Goal: Information Seeking & Learning: Check status

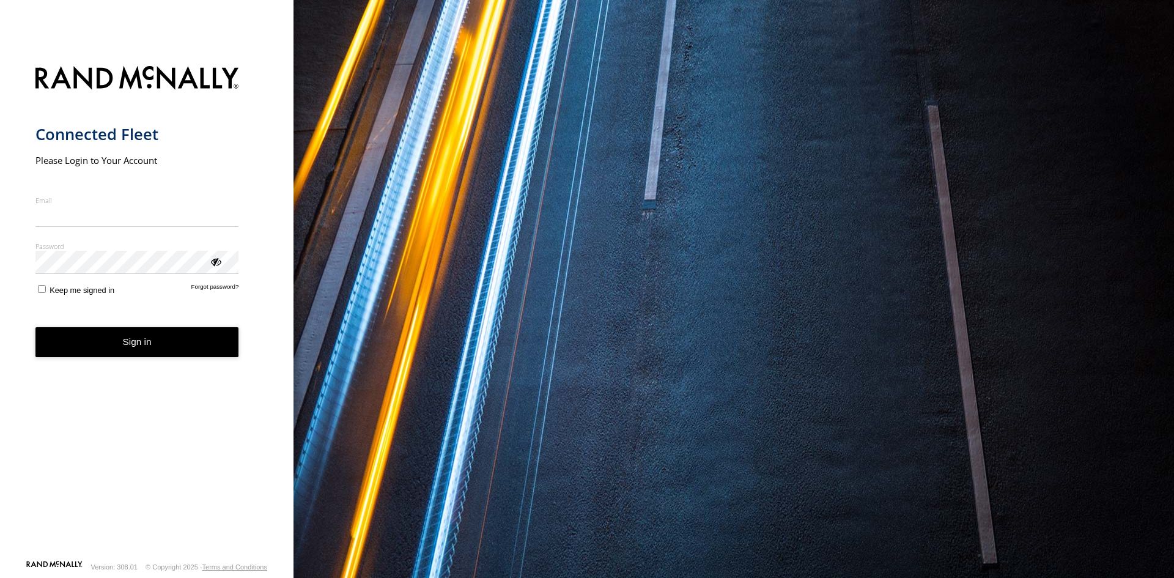
type input "**********"
click at [131, 351] on button "Sign in" at bounding box center [137, 342] width 204 height 30
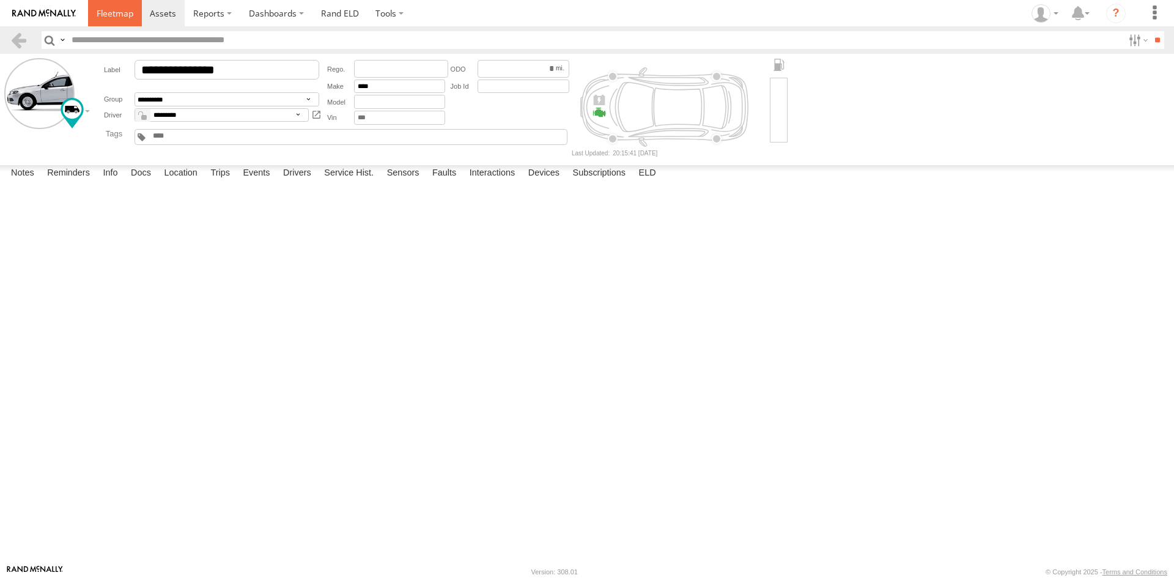
click at [117, 17] on span at bounding box center [115, 13] width 37 height 12
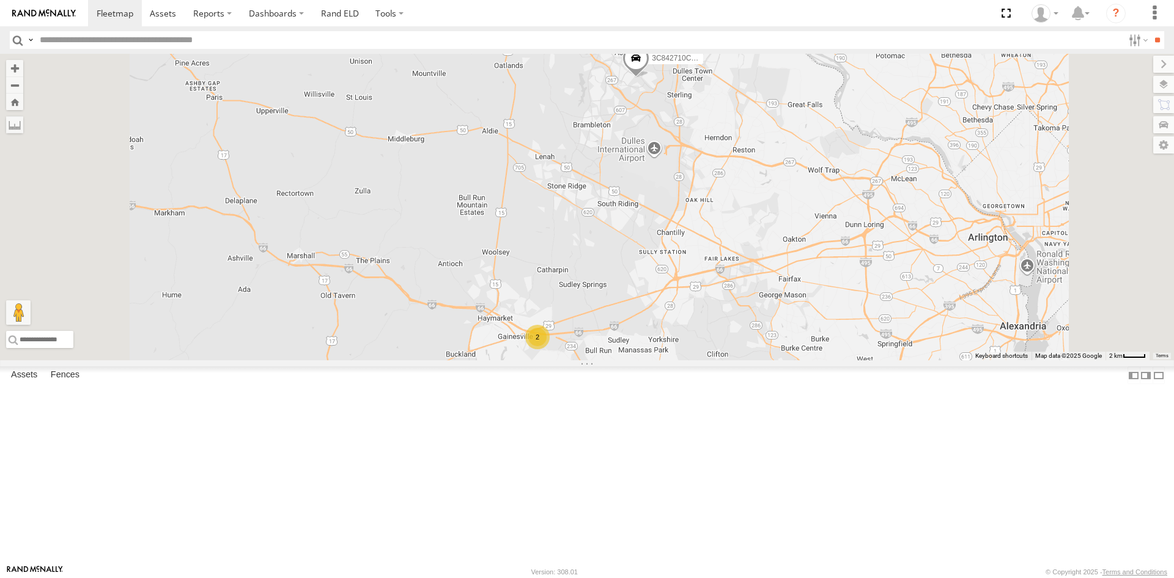
click at [0, 0] on div "Video" at bounding box center [0, 0] width 0 height 0
click at [0, 0] on div "3C842710C56C" at bounding box center [0, 0] width 0 height 0
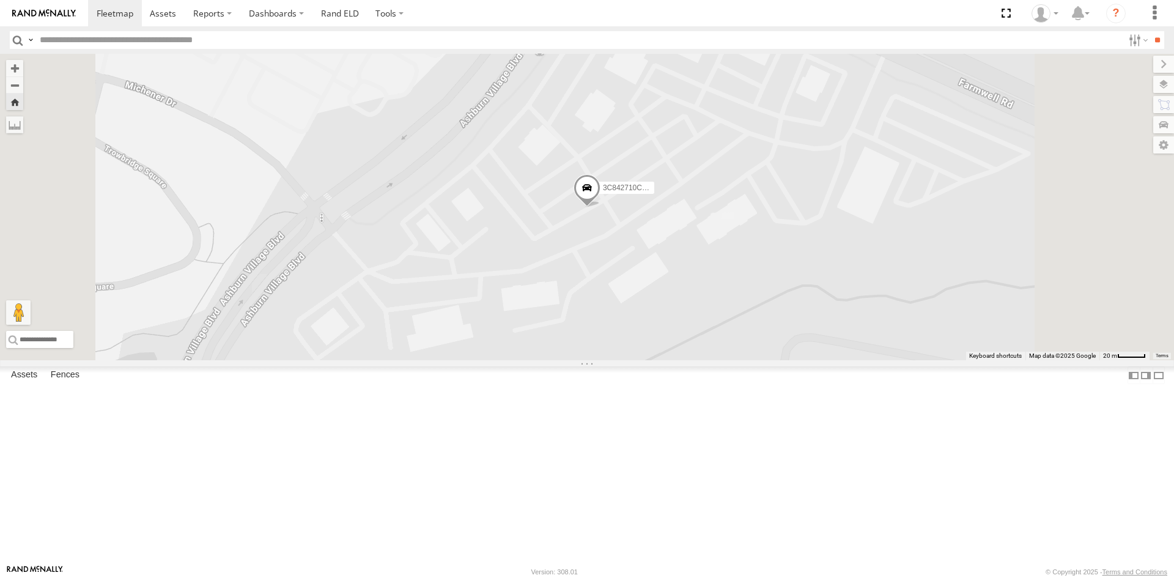
click at [0, 0] on div "All Assets" at bounding box center [0, 0] width 0 height 0
click at [654, 194] on label "3C842710C56C" at bounding box center [623, 188] width 61 height 12
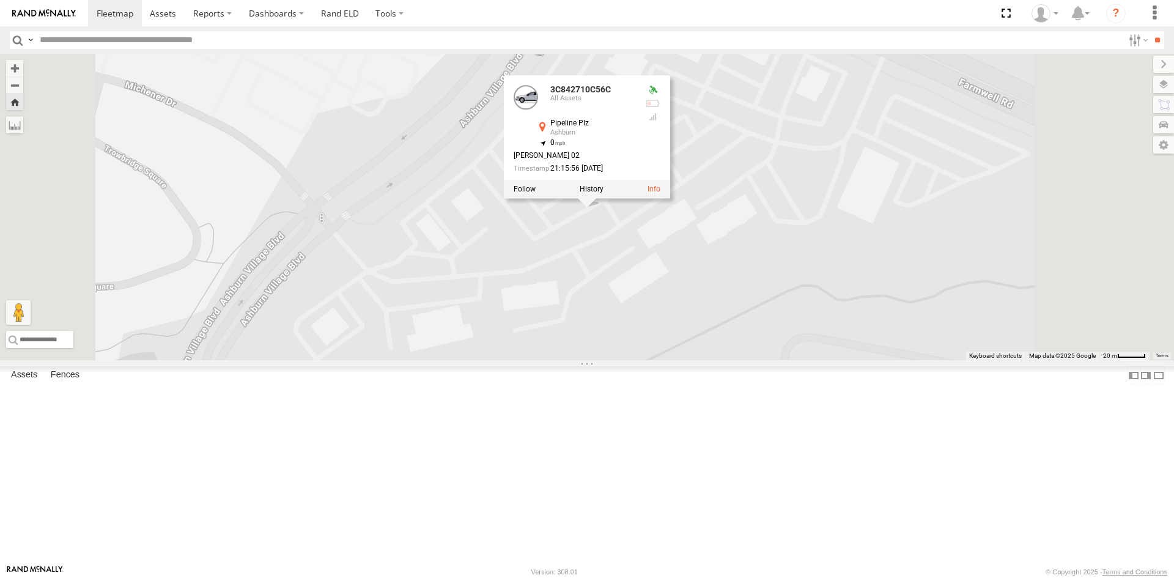
click at [670, 198] on div at bounding box center [587, 189] width 166 height 18
click at [660, 193] on link at bounding box center [654, 189] width 13 height 9
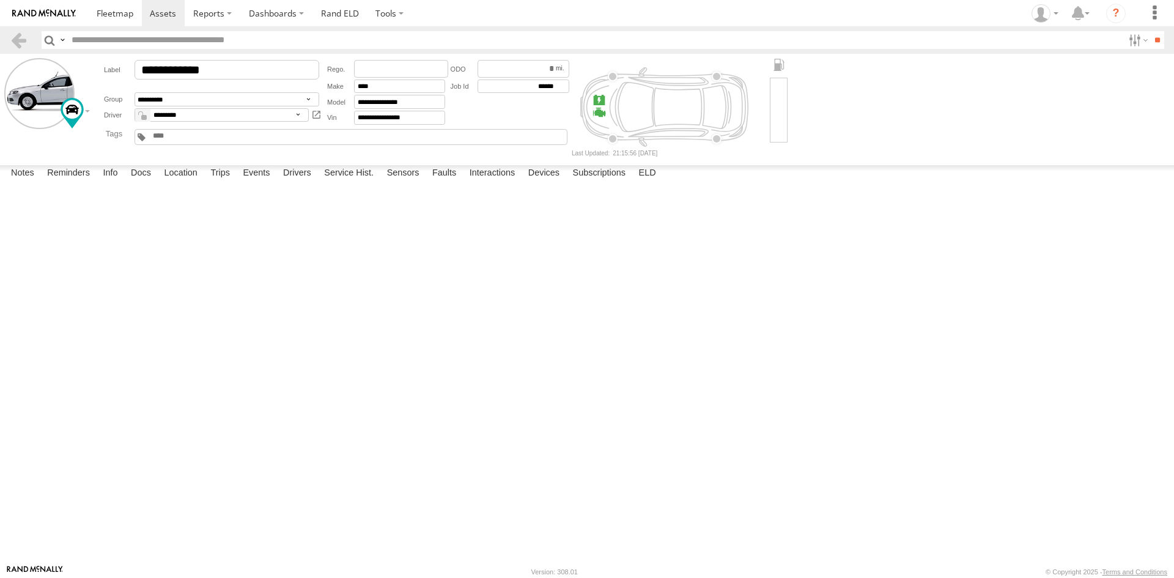
click at [597, 102] on div at bounding box center [598, 100] width 13 height 13
click at [781, 103] on div at bounding box center [779, 110] width 18 height 64
drag, startPoint x: 836, startPoint y: 126, endPoint x: 847, endPoint y: 157, distance: 33.1
click at [847, 157] on main "**********" at bounding box center [587, 309] width 1174 height 511
click at [68, 108] on div at bounding box center [149, 108] width 176 height 21
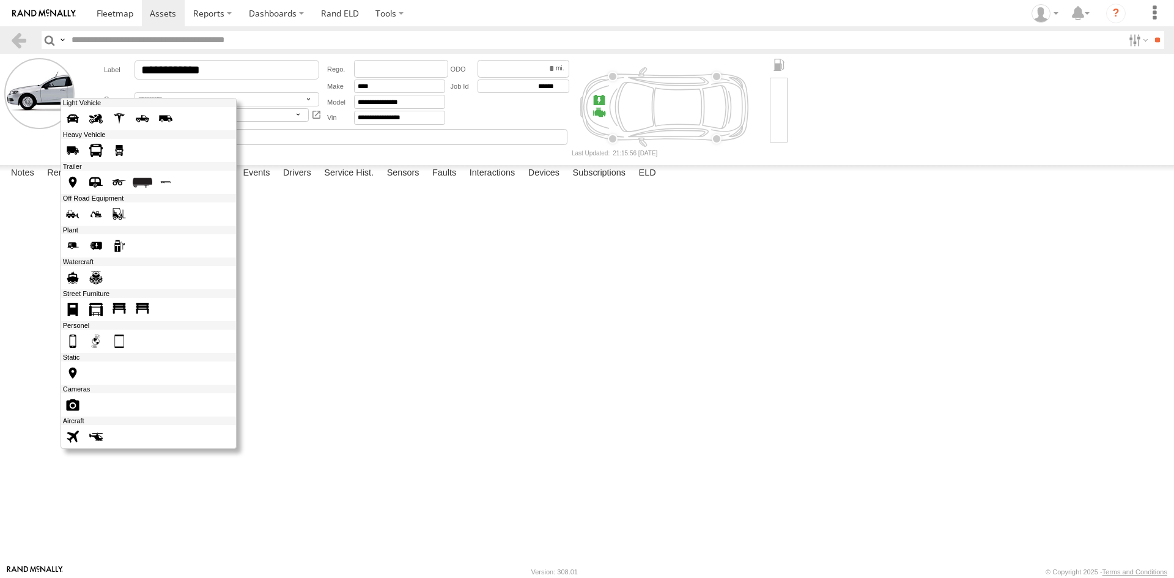
click at [120, 153] on span at bounding box center [119, 151] width 20 height 20
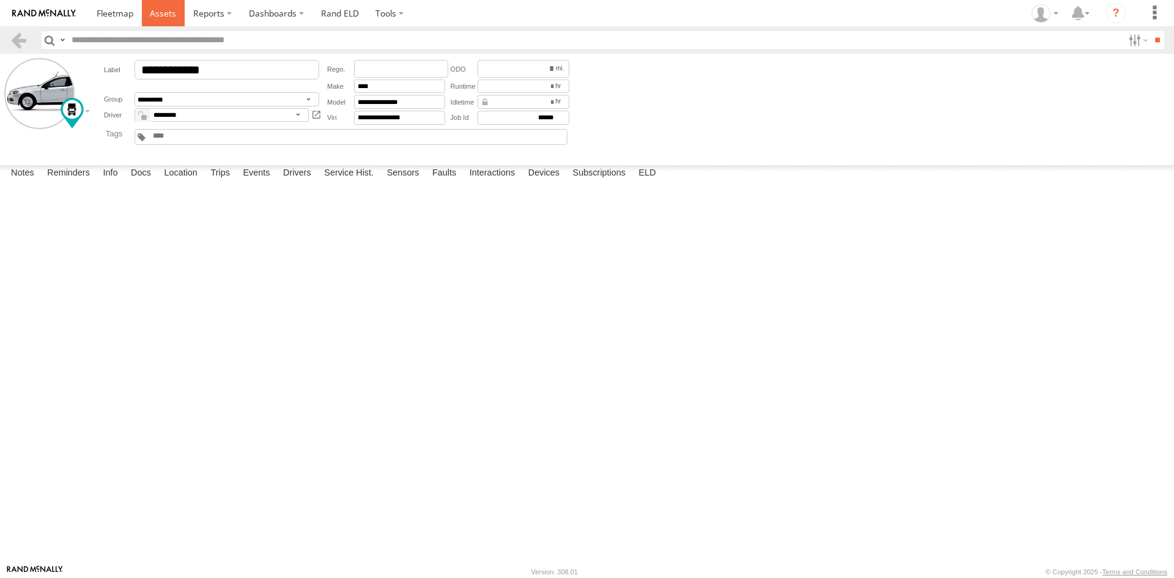
click at [166, 11] on span at bounding box center [163, 13] width 26 height 12
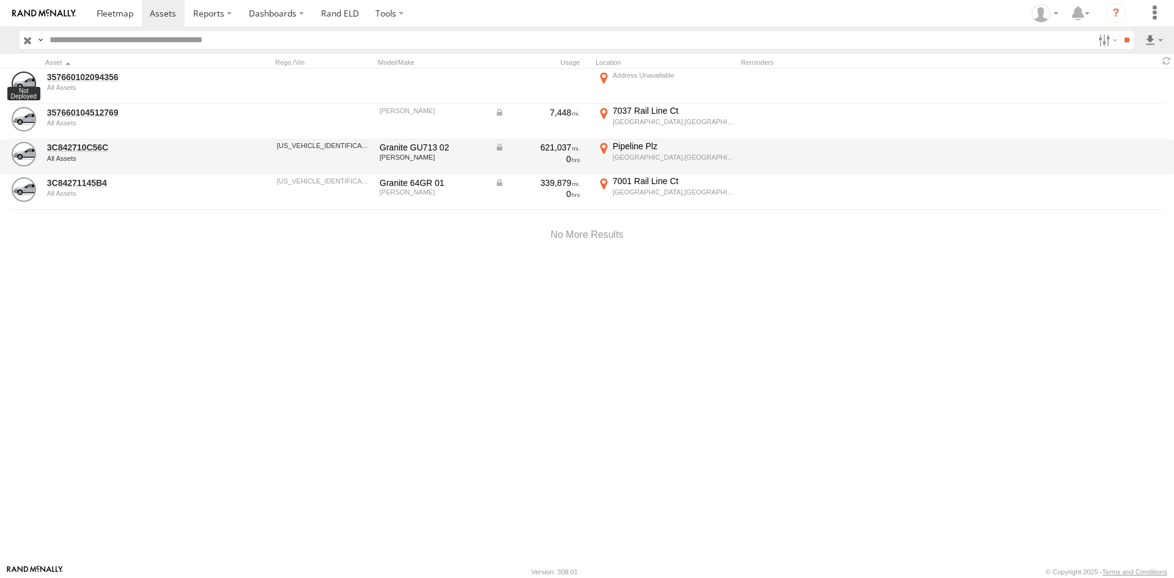
click at [513, 154] on div "0" at bounding box center [538, 158] width 86 height 11
click at [336, 150] on div "1M1AX09Y2CM011927" at bounding box center [324, 157] width 98 height 33
click at [647, 157] on div "Ashburn,VA" at bounding box center [674, 157] width 122 height 9
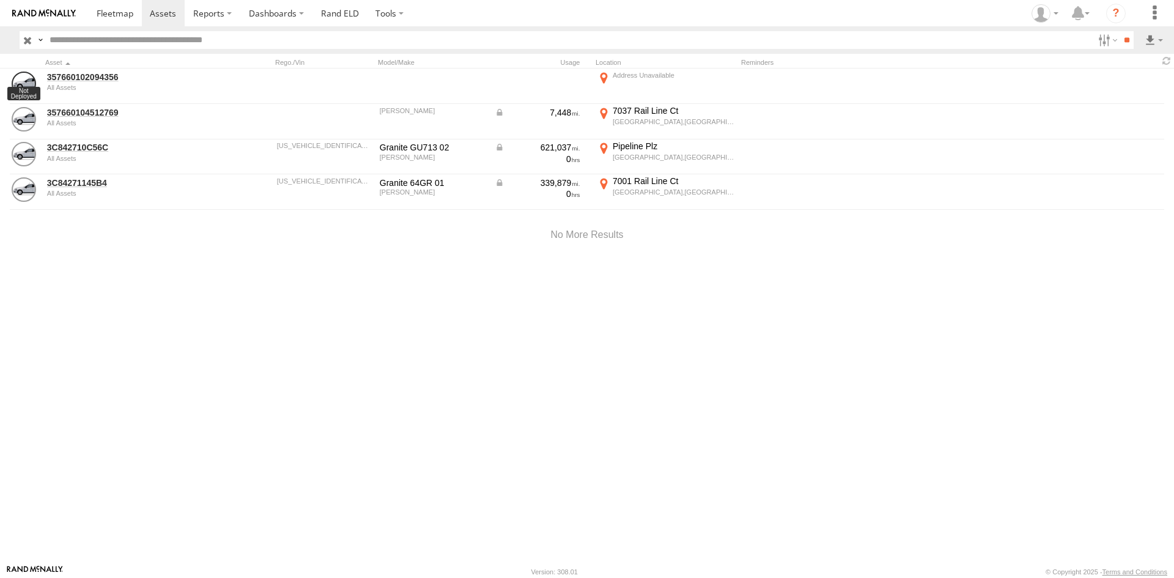
click at [0, 0] on div "Location Details ×" at bounding box center [0, 0] width 0 height 0
click at [0, 0] on label "×" at bounding box center [0, 0] width 0 height 0
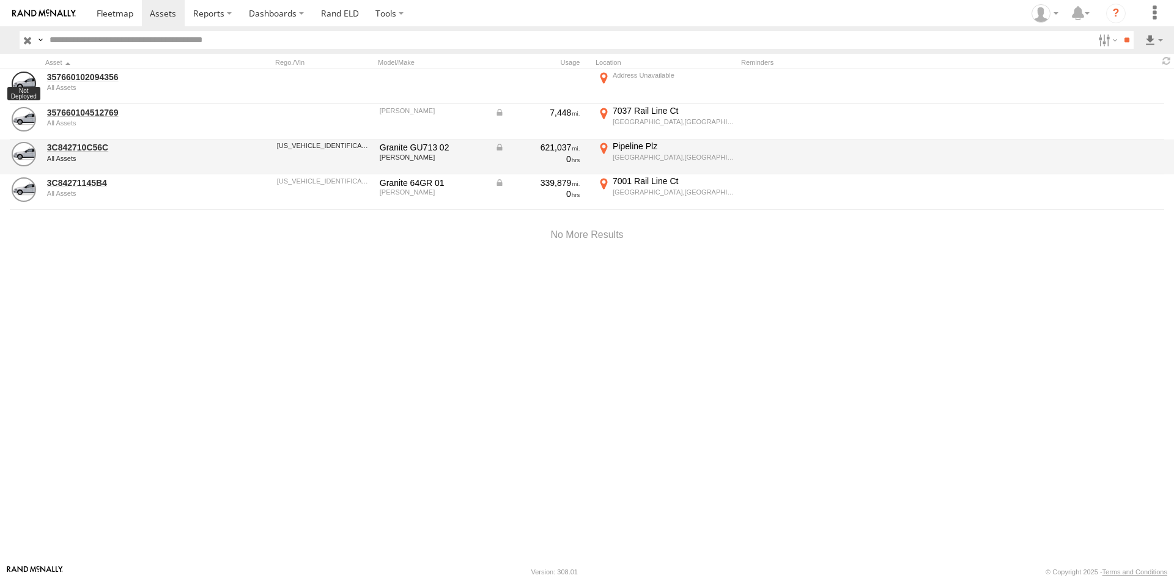
click at [71, 157] on div "All Assets" at bounding box center [131, 158] width 168 height 7
click at [73, 151] on link "3C842710C56C" at bounding box center [131, 147] width 168 height 11
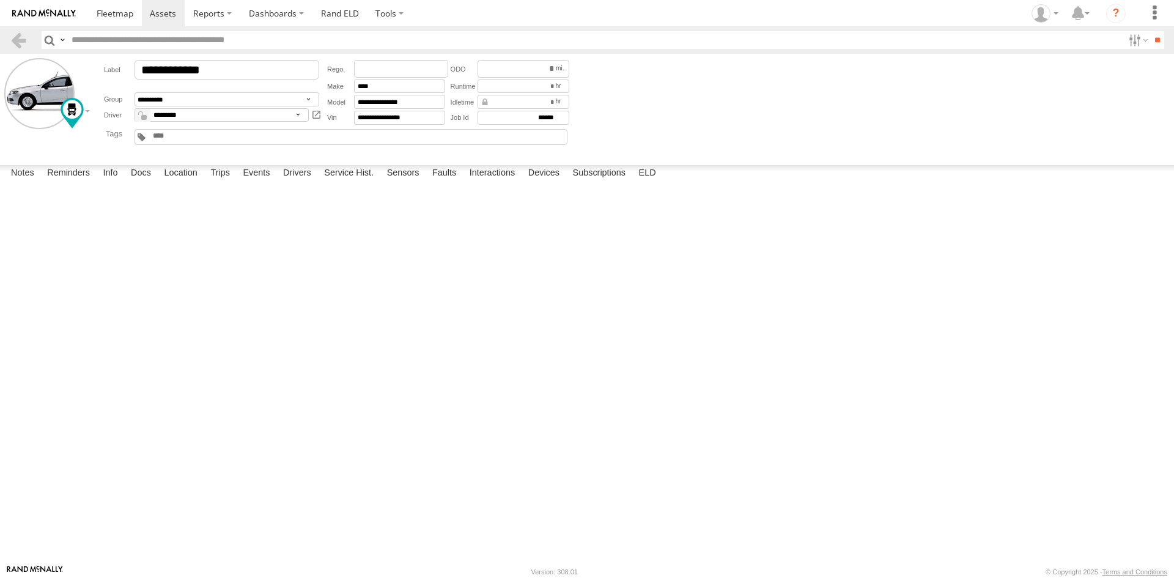
click at [72, 119] on div at bounding box center [72, 113] width 23 height 31
click at [72, 116] on div at bounding box center [149, 108] width 176 height 21
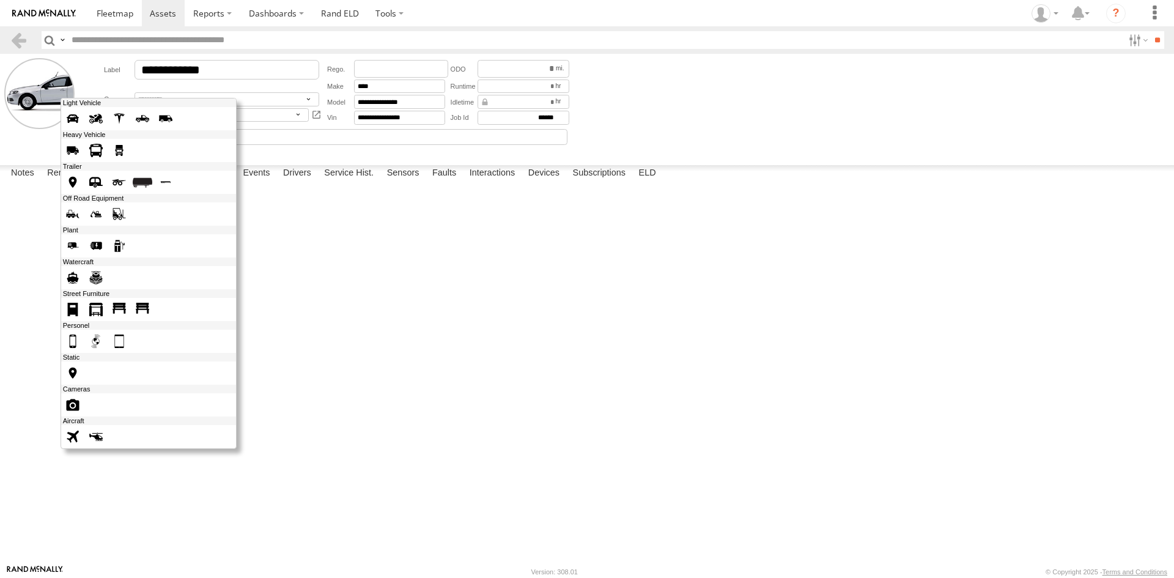
click at [98, 155] on span at bounding box center [96, 151] width 20 height 20
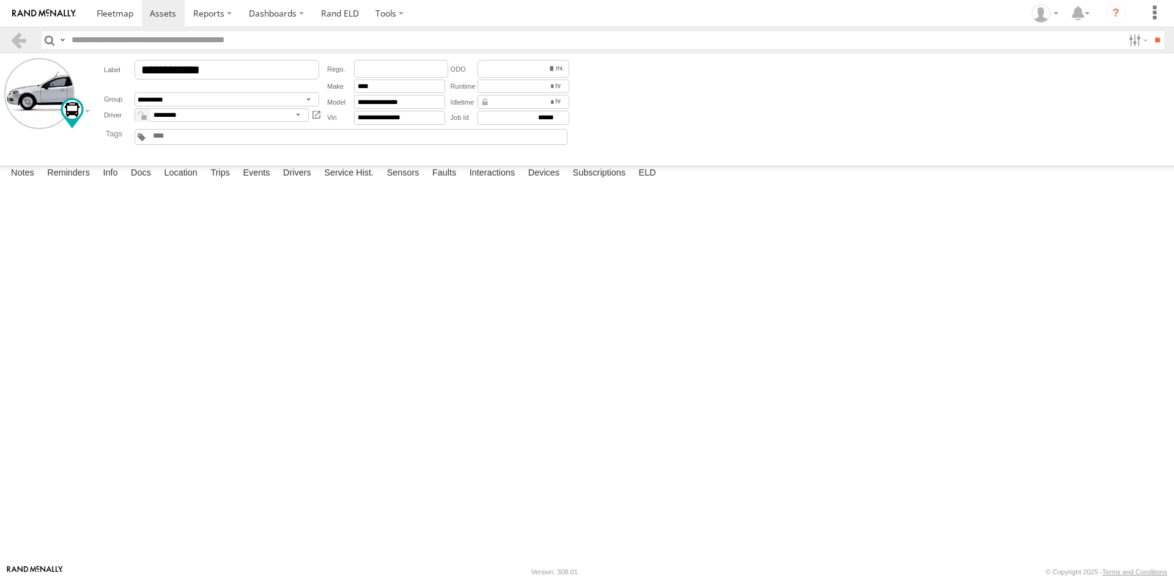
click at [81, 114] on div at bounding box center [72, 113] width 23 height 31
click at [81, 109] on div at bounding box center [72, 113] width 23 height 31
click at [83, 111] on div at bounding box center [72, 113] width 23 height 31
click at [92, 113] on form "**********" at bounding box center [586, 107] width 1165 height 98
click at [89, 109] on form "**********" at bounding box center [586, 107] width 1165 height 98
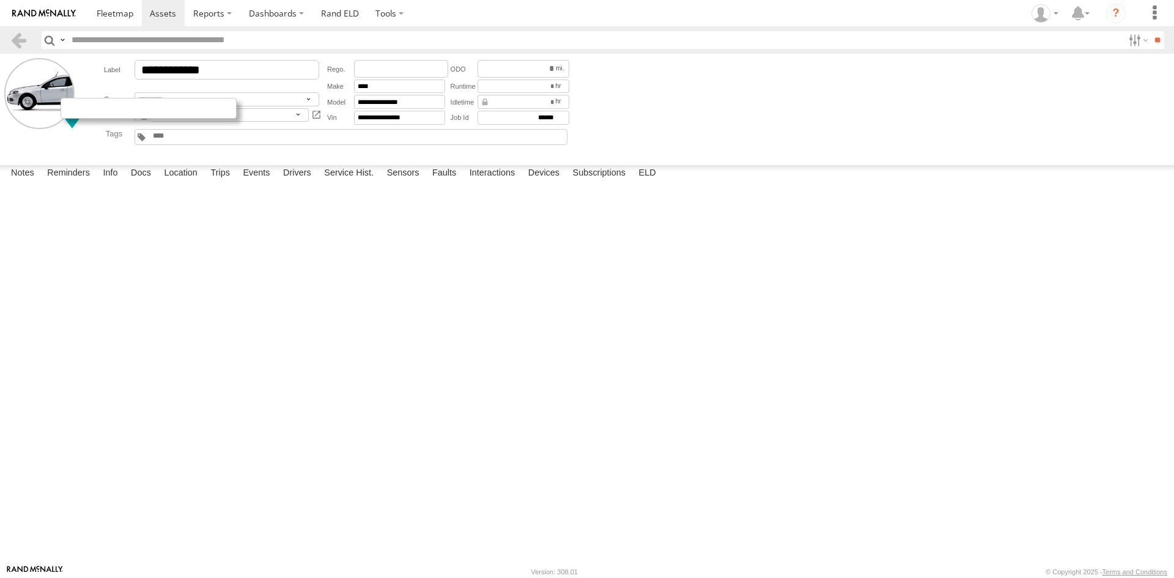
click at [86, 112] on div at bounding box center [149, 108] width 176 height 21
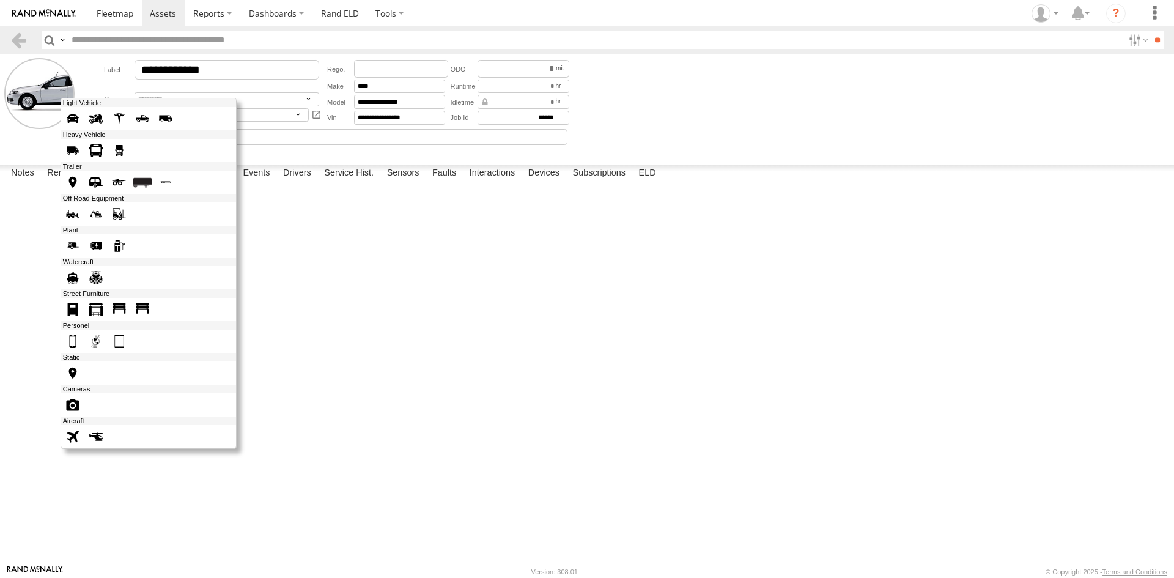
click at [76, 119] on span at bounding box center [73, 119] width 20 height 20
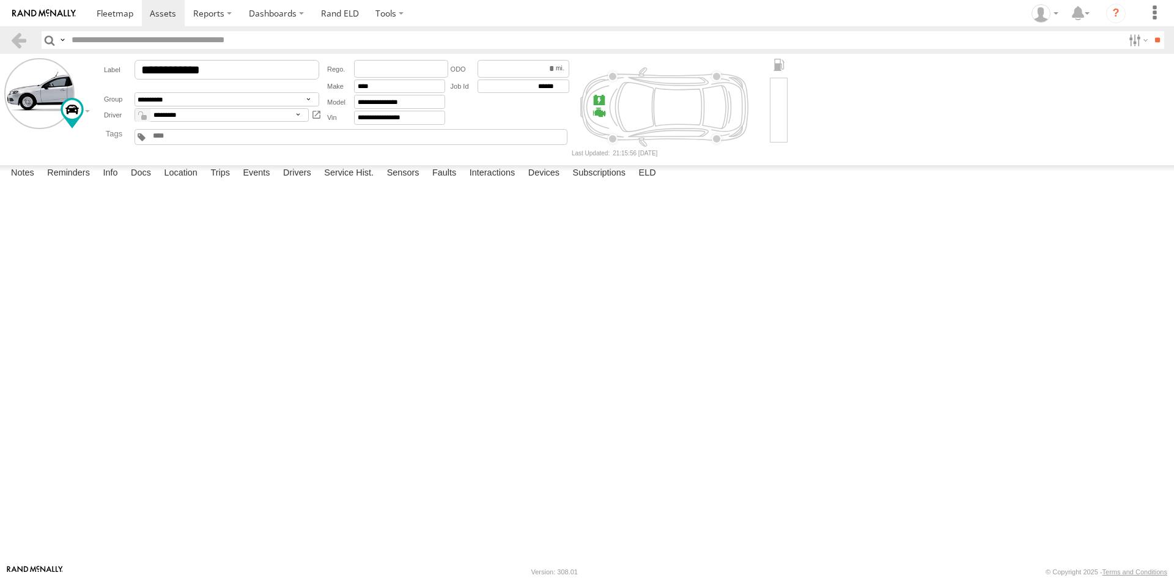
click at [783, 102] on div at bounding box center [779, 110] width 18 height 64
click at [73, 113] on div at bounding box center [149, 108] width 176 height 21
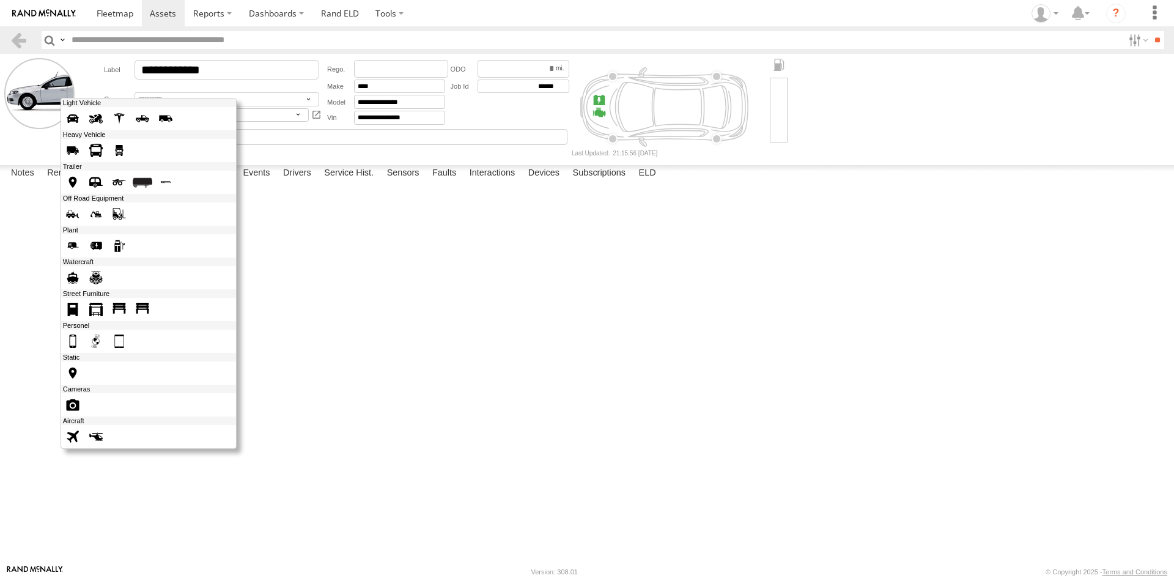
click at [122, 149] on span at bounding box center [119, 151] width 20 height 20
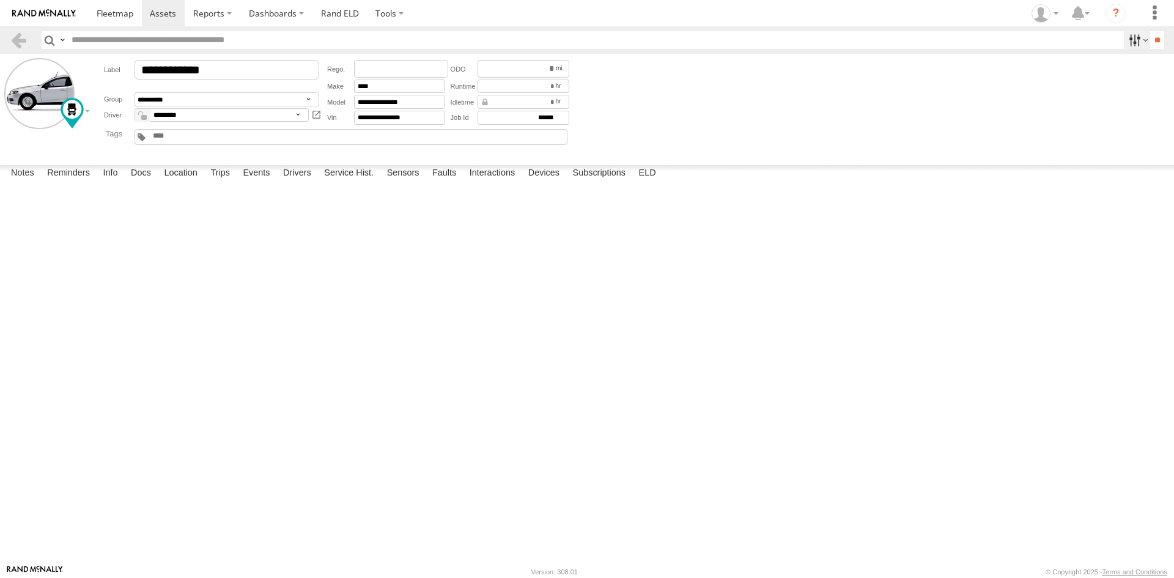
click at [1129, 44] on label at bounding box center [1137, 40] width 26 height 18
click at [1127, 41] on label at bounding box center [1137, 40] width 26 height 18
click at [201, 139] on input "text" at bounding box center [181, 135] width 59 height 9
click at [201, 141] on input "text" at bounding box center [181, 135] width 59 height 9
click at [140, 17] on link at bounding box center [115, 13] width 54 height 26
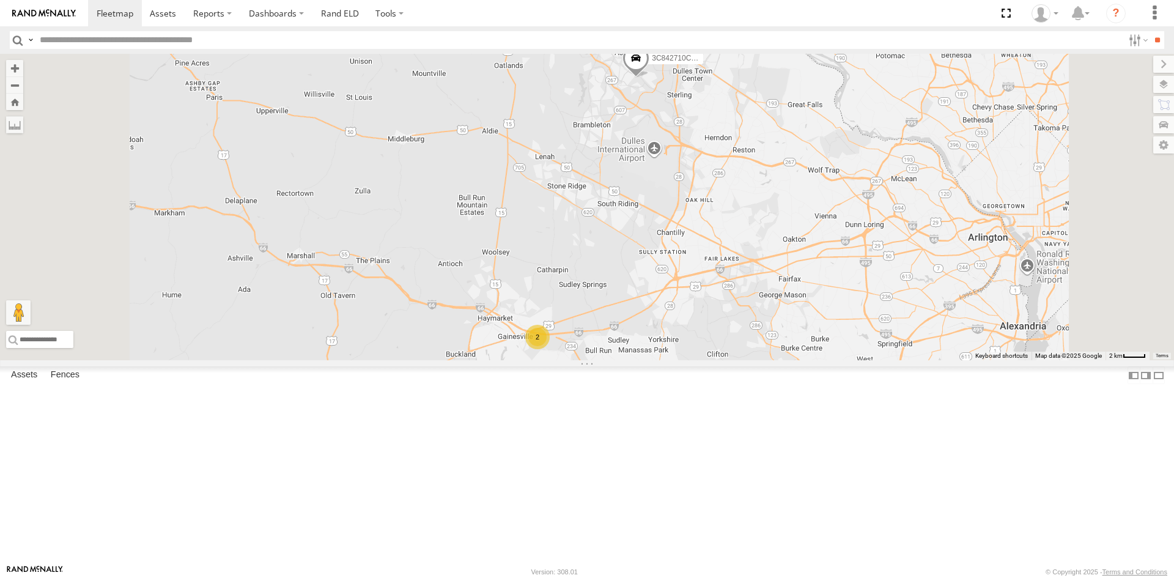
click at [649, 78] on span at bounding box center [635, 61] width 27 height 33
click at [709, 48] on div at bounding box center [702, 1] width 15 height 92
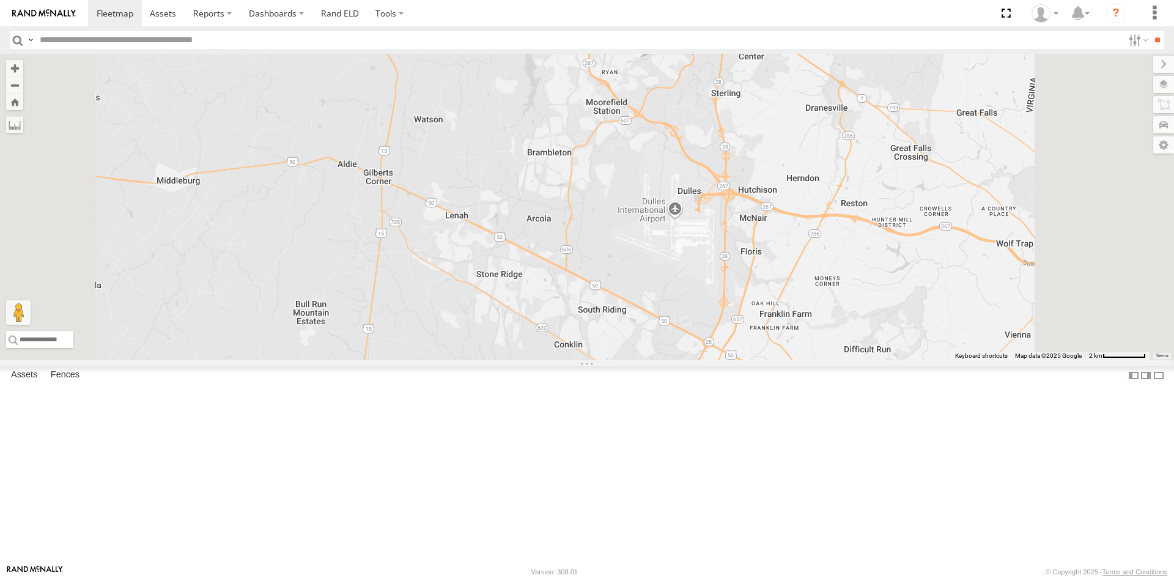
click at [0, 0] on div "All Assets" at bounding box center [0, 0] width 0 height 0
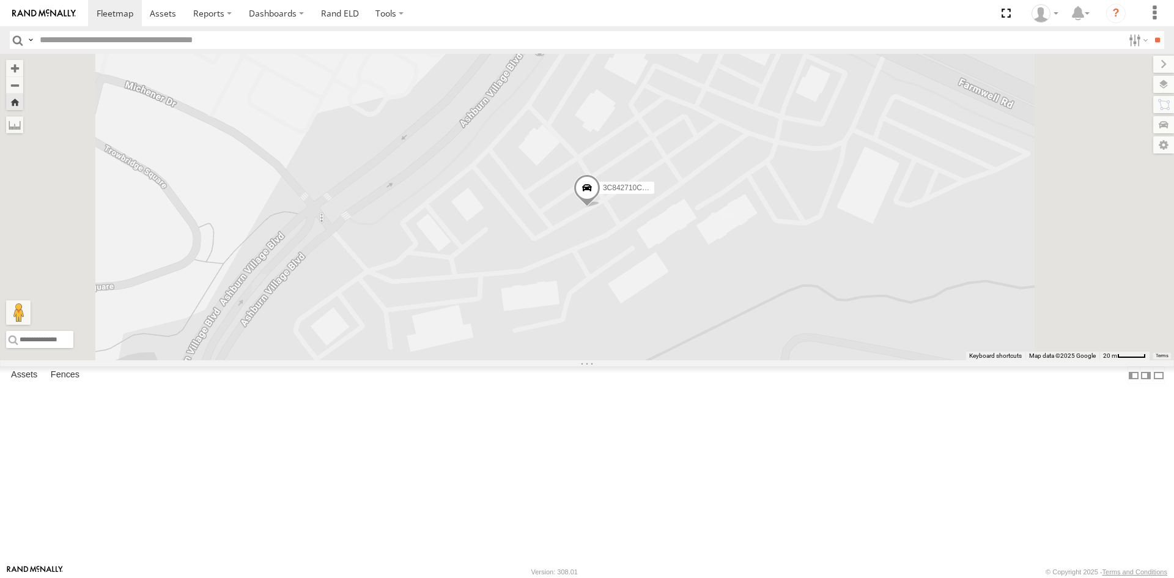
click at [0, 0] on div "All Assets" at bounding box center [0, 0] width 0 height 0
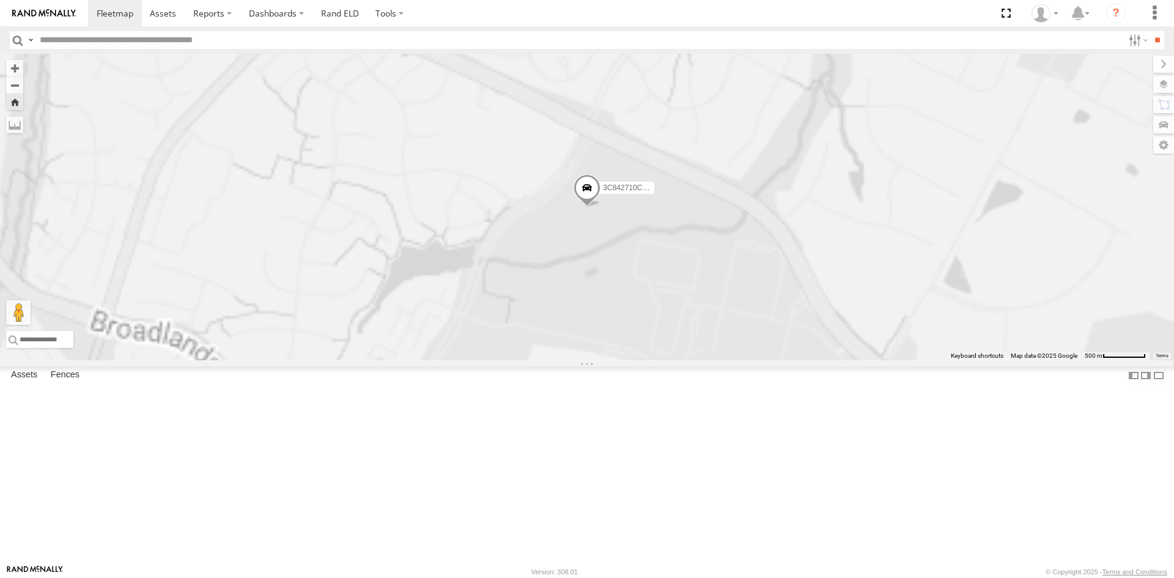
click at [0, 0] on div "3C842710C56C" at bounding box center [0, 0] width 0 height 0
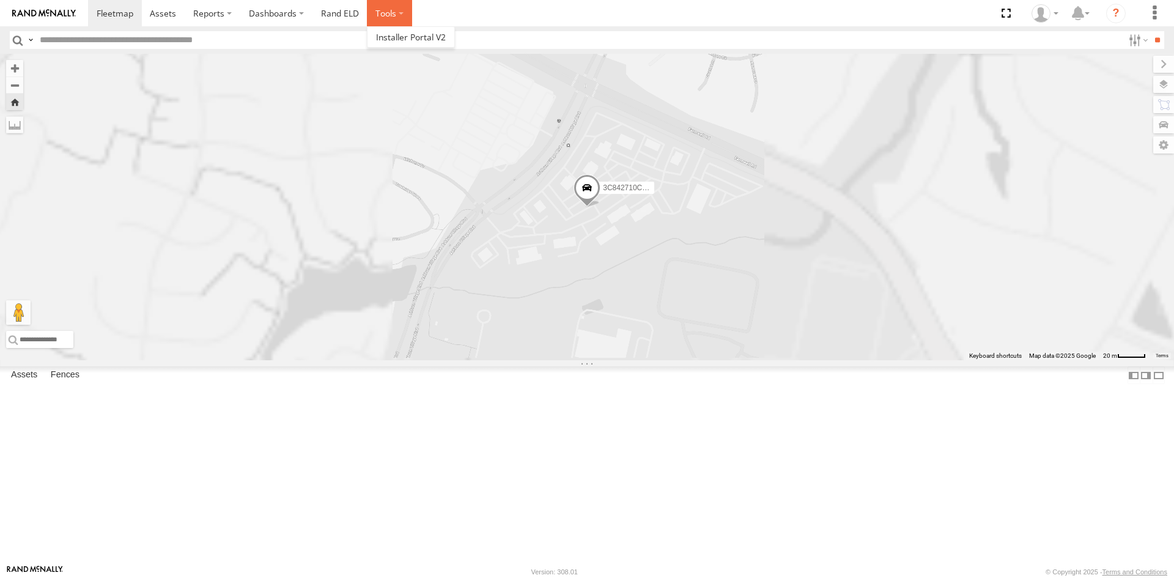
click at [401, 6] on label at bounding box center [389, 13] width 45 height 26
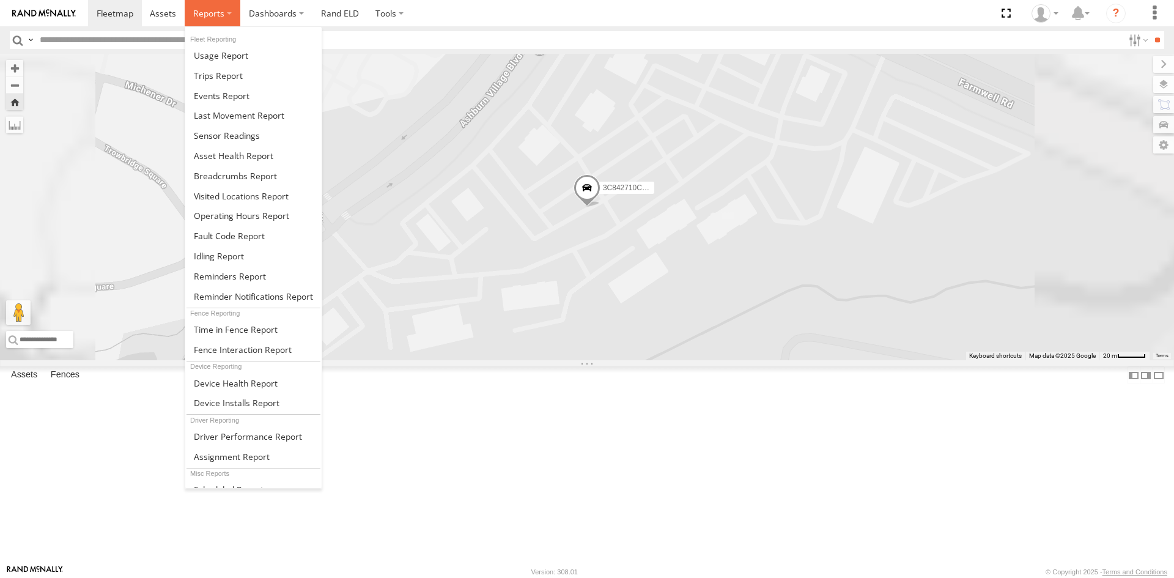
click at [220, 11] on span at bounding box center [208, 13] width 31 height 12
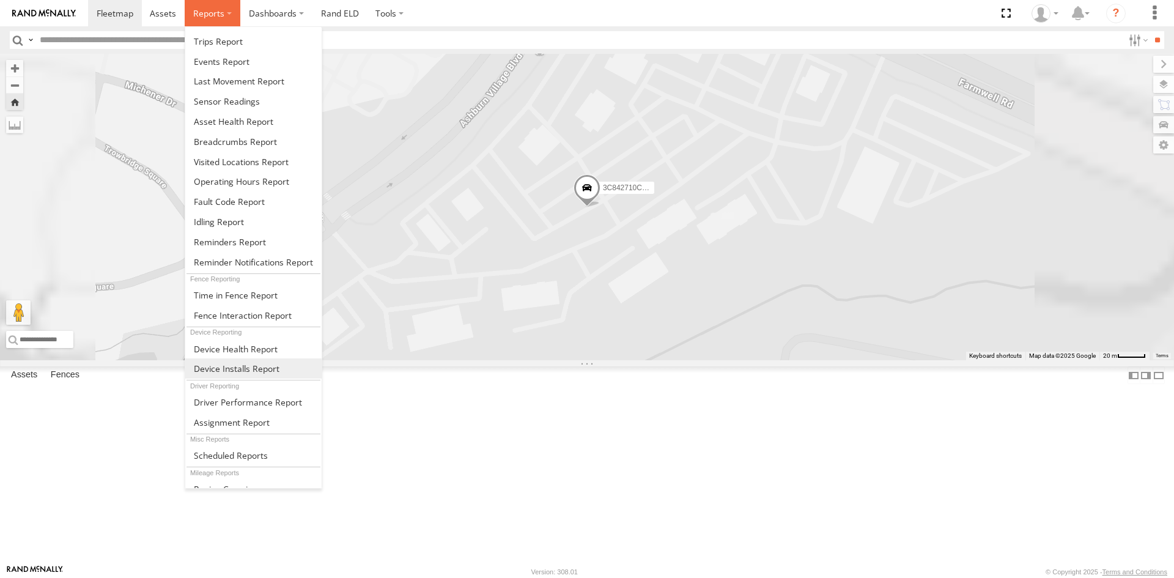
scroll to position [65, 0]
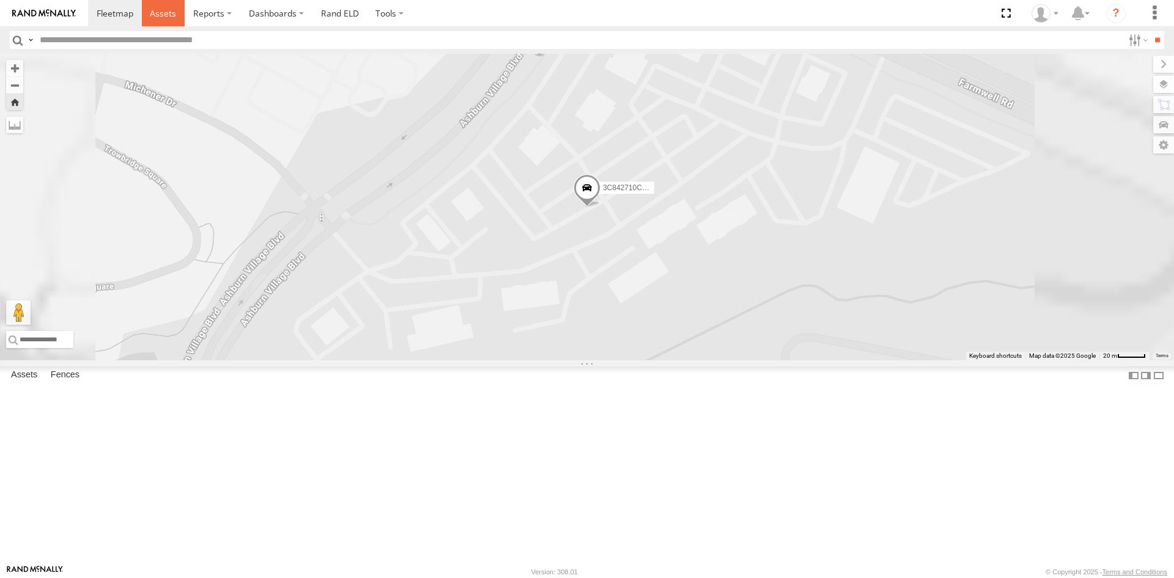
click at [174, 13] on span at bounding box center [163, 13] width 26 height 12
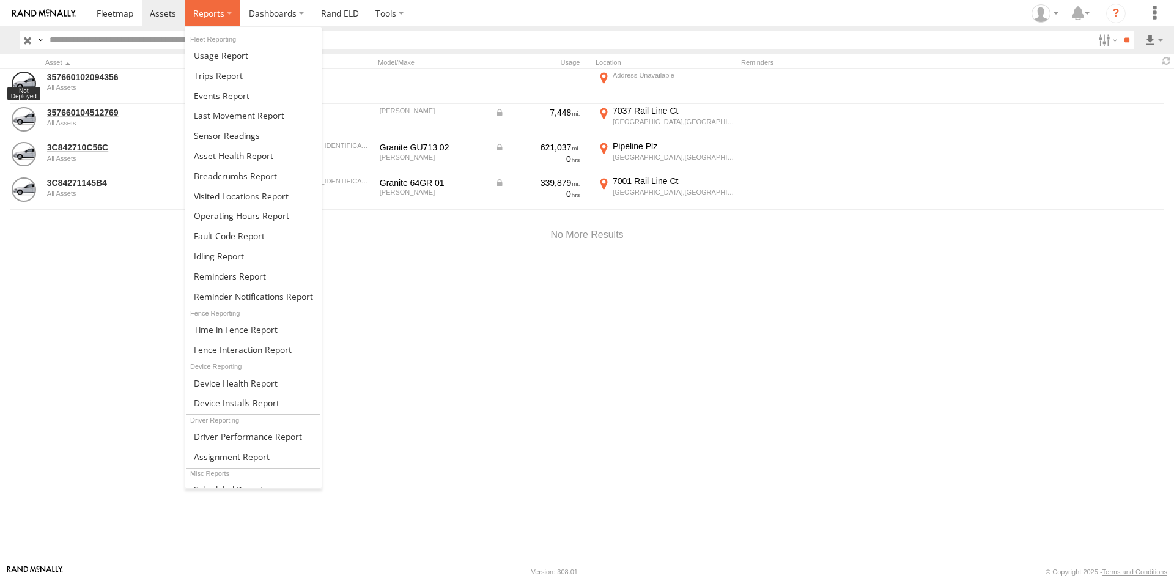
click at [221, 14] on span at bounding box center [208, 13] width 31 height 12
click at [241, 55] on span at bounding box center [221, 56] width 54 height 12
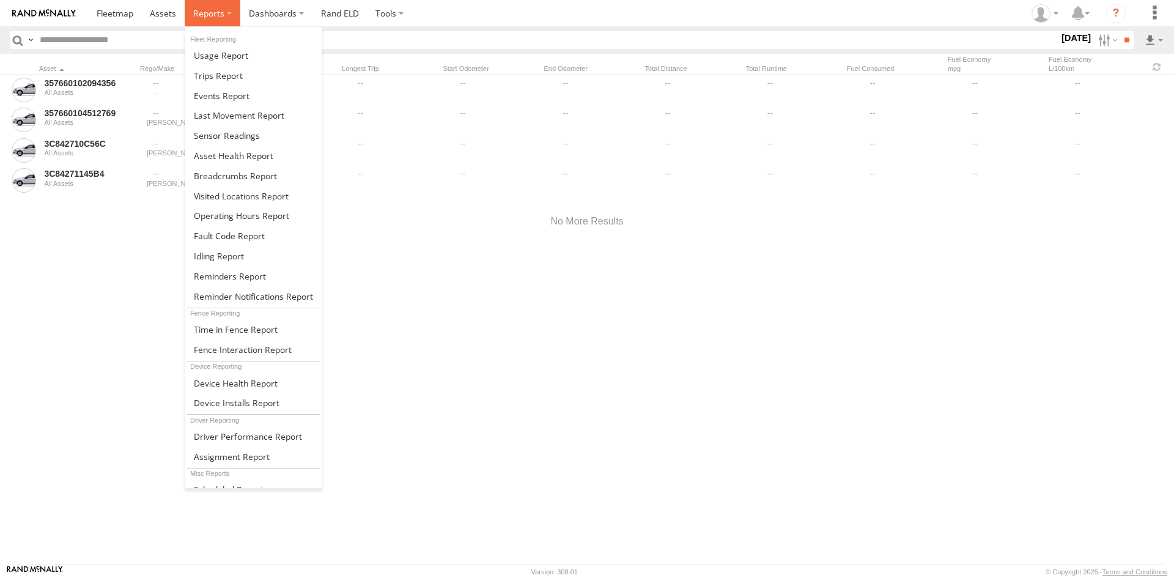
click at [215, 11] on span at bounding box center [208, 13] width 31 height 12
click at [270, 141] on link at bounding box center [253, 135] width 136 height 20
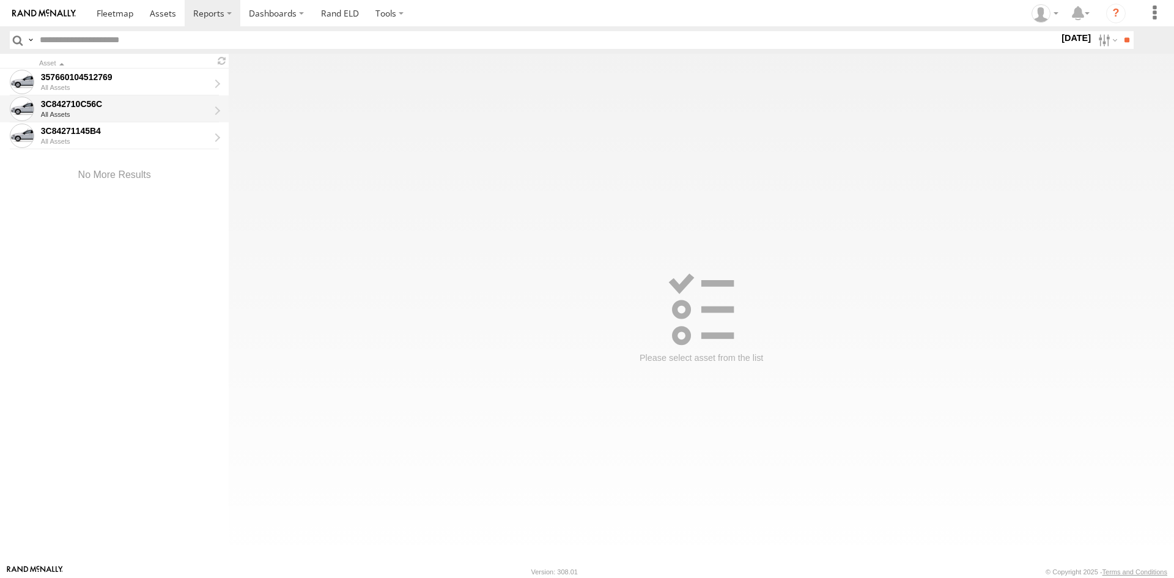
click at [161, 108] on div "3C842710C56C" at bounding box center [125, 103] width 168 height 11
type input "**********"
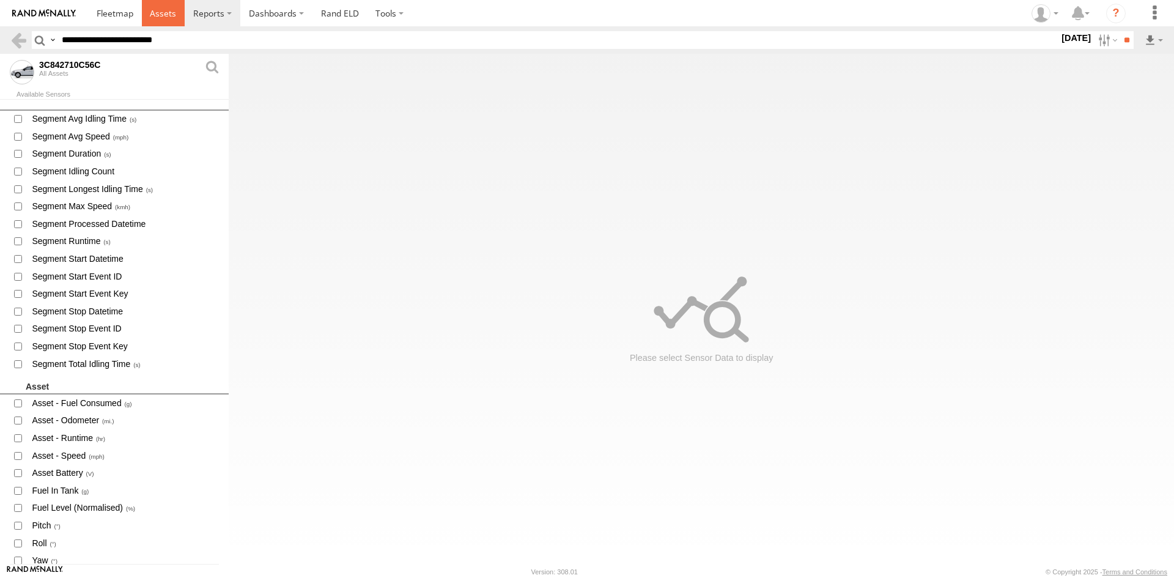
click at [161, 10] on span at bounding box center [163, 13] width 26 height 12
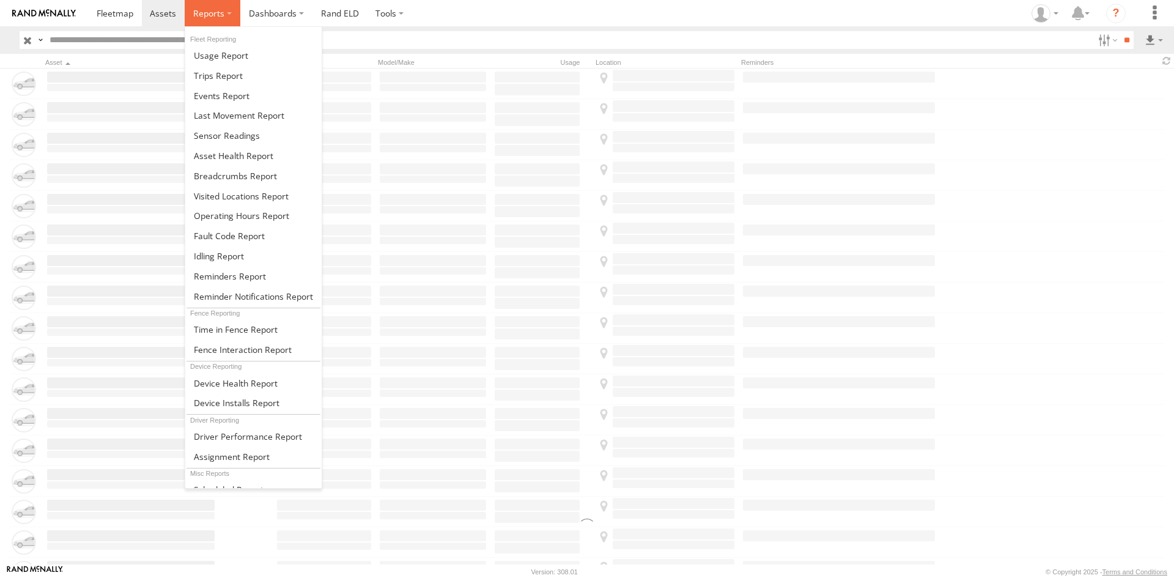
click at [208, 13] on span at bounding box center [208, 13] width 31 height 12
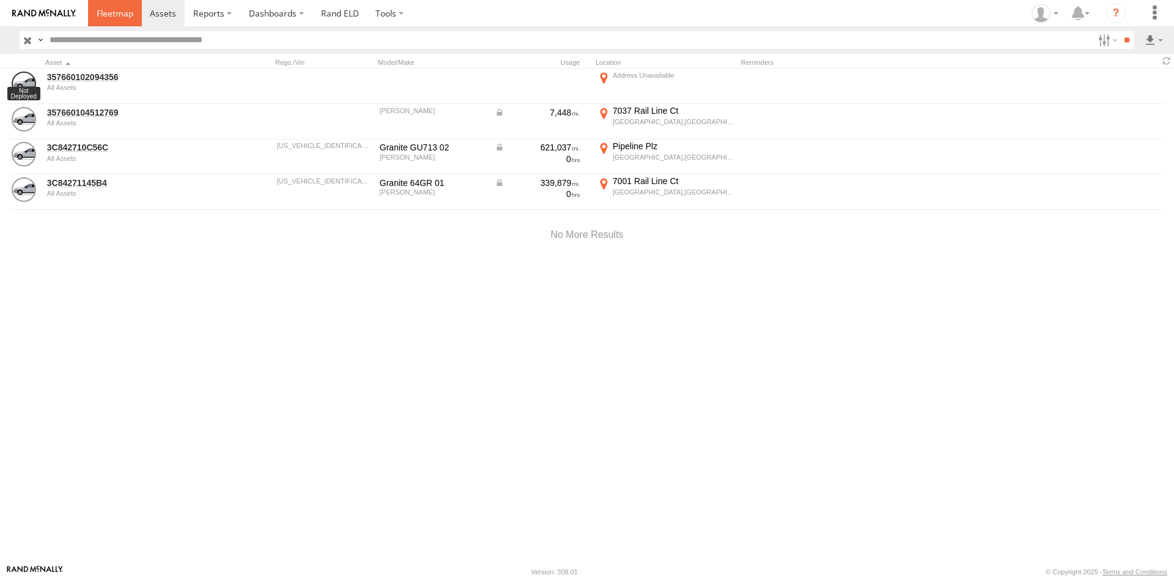
click at [122, 13] on span at bounding box center [115, 13] width 37 height 12
